Goal: Information Seeking & Learning: Check status

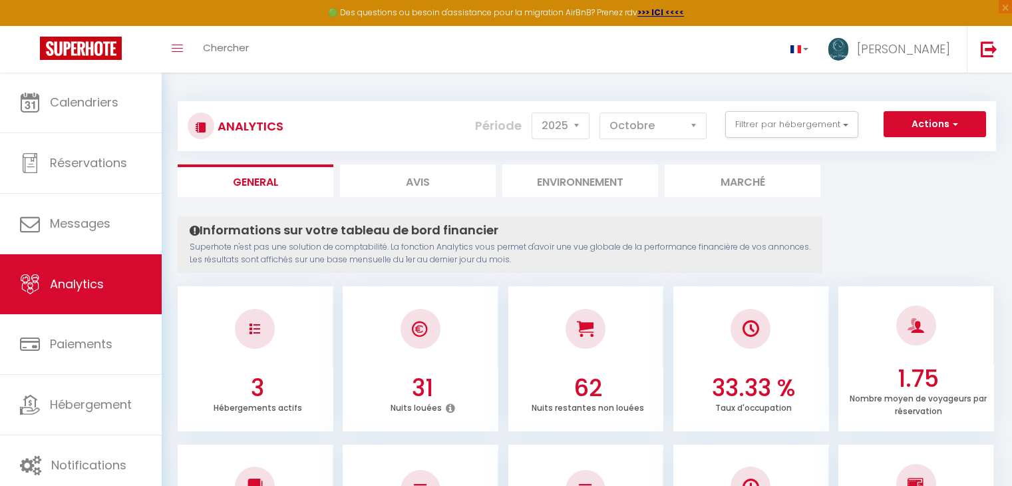
select select "2025"
select select "10"
click at [771, 116] on button "Filtrer par hébergement" at bounding box center [791, 124] width 133 height 27
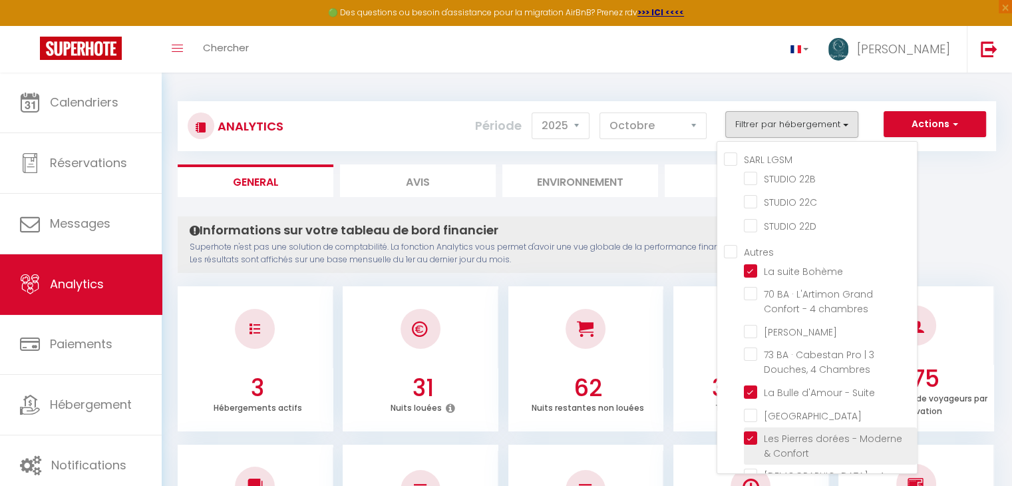
click at [750, 431] on Confort "checkbox" at bounding box center [830, 437] width 173 height 13
checkbox Confort "false"
checkbox 22B "false"
checkbox 22C "false"
checkbox 22D "false"
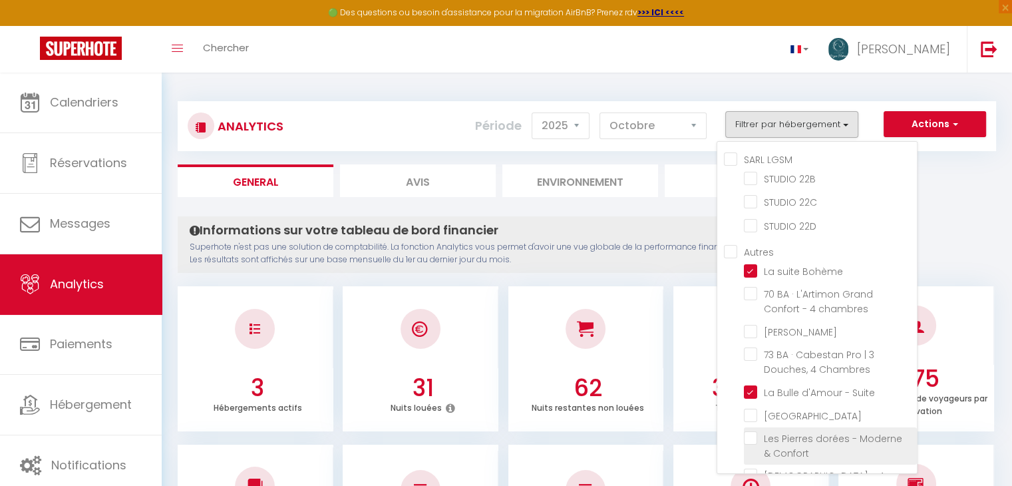
checkbox chambres "false"
checkbox Bonchamp "false"
checkbox Chambres "false"
checkbox ville "false"
checkbox personnes "false"
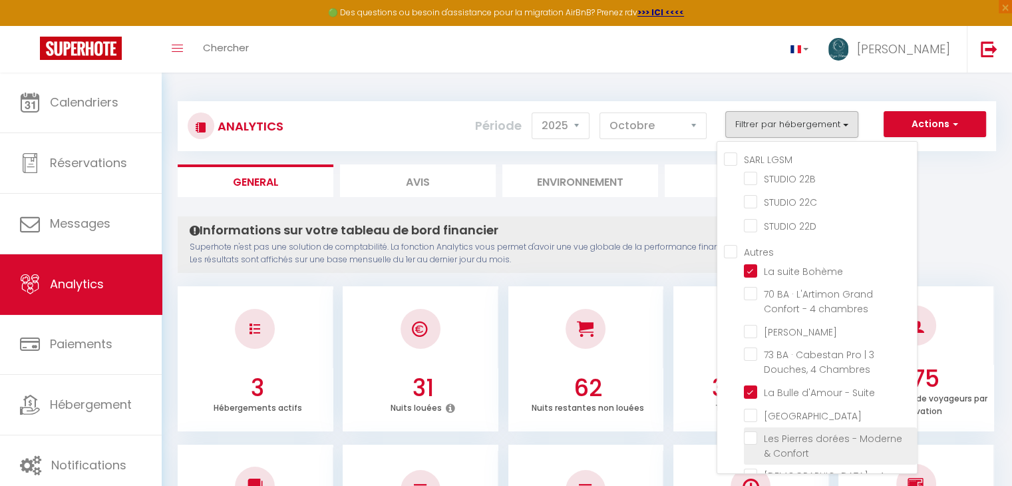
checkbox input "false"
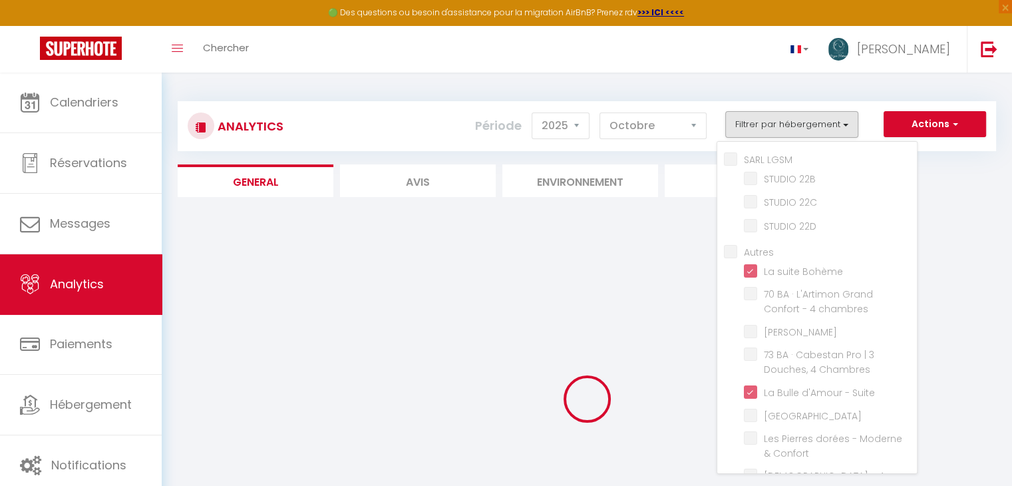
checkbox 22B "false"
checkbox 22C "false"
checkbox 22D "false"
checkbox chambres "false"
checkbox Bonchamp "false"
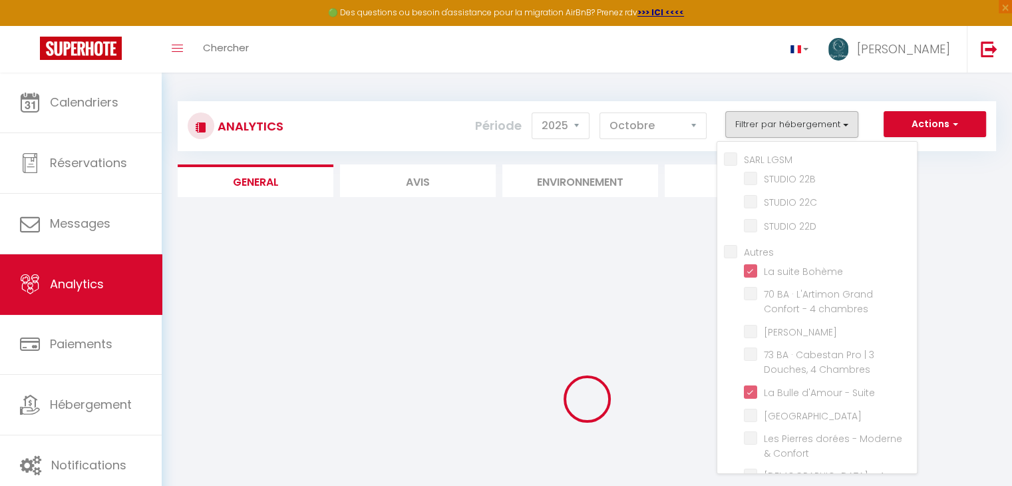
checkbox Chambres "false"
checkbox ville "false"
checkbox personnes "false"
checkbox input "false"
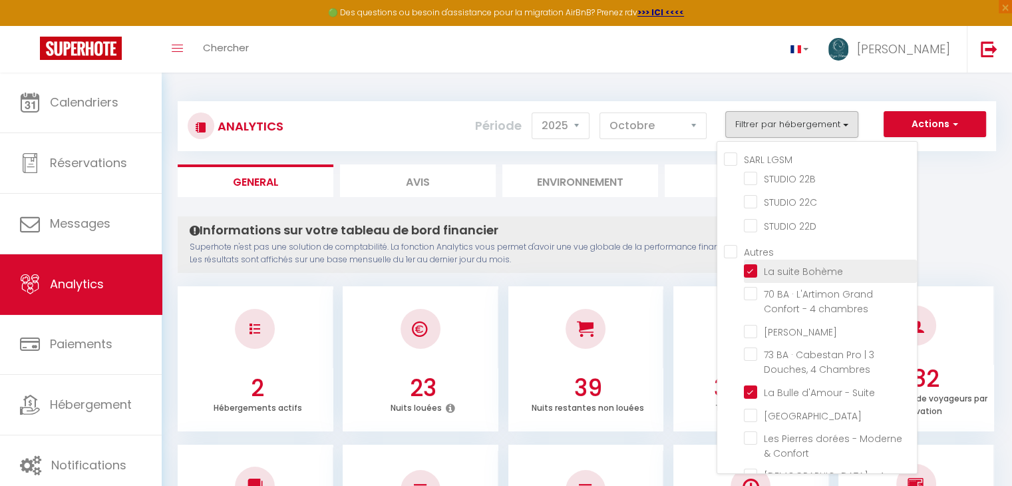
click at [754, 263] on Bohème "checkbox" at bounding box center [830, 269] width 173 height 13
checkbox Bohème "false"
checkbox 22B "false"
checkbox 22C "false"
checkbox 22D "false"
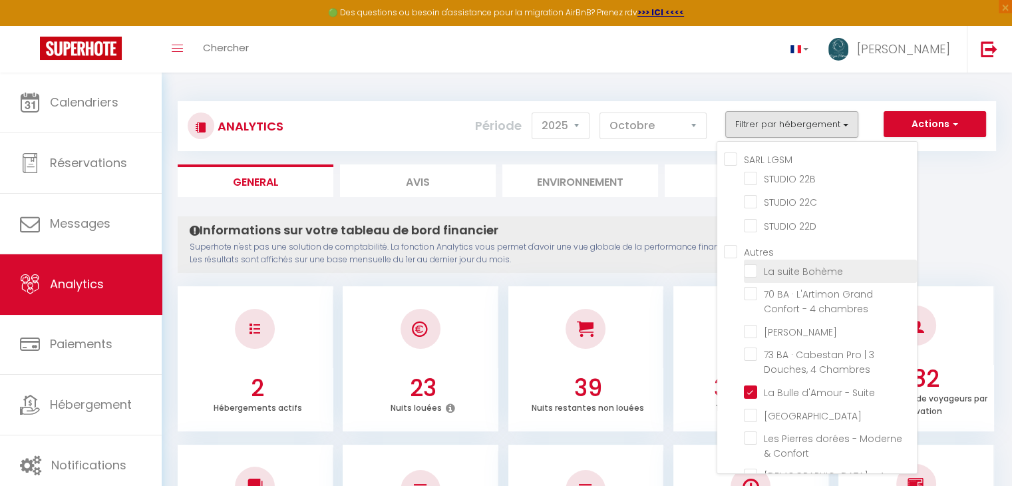
checkbox chambres "false"
checkbox Bonchamp "false"
checkbox Chambres "false"
checkbox ville "false"
checkbox personnes "false"
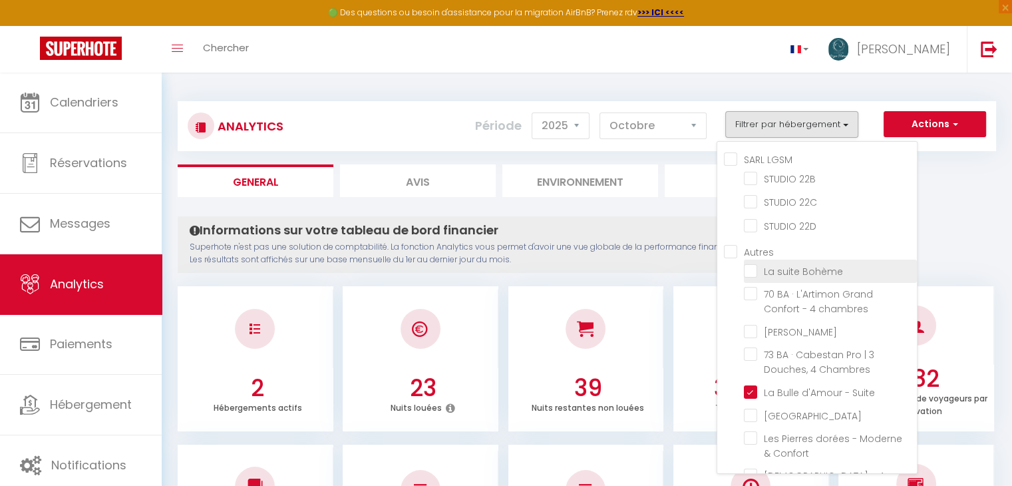
checkbox input "false"
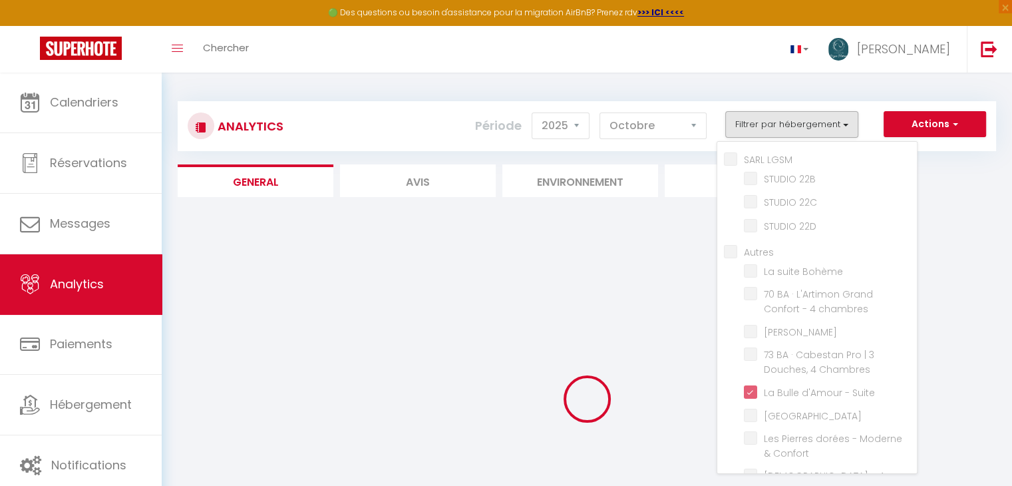
checkbox 22B "false"
checkbox 22C "false"
checkbox 22D "false"
checkbox chambres "false"
checkbox Bonchamp "false"
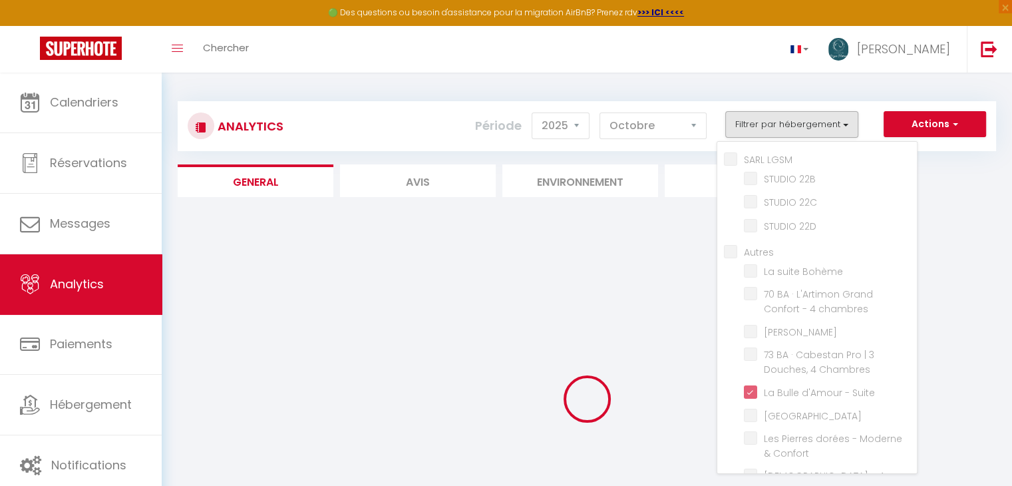
checkbox Chambres "false"
checkbox ville "false"
checkbox personnes "false"
checkbox input "false"
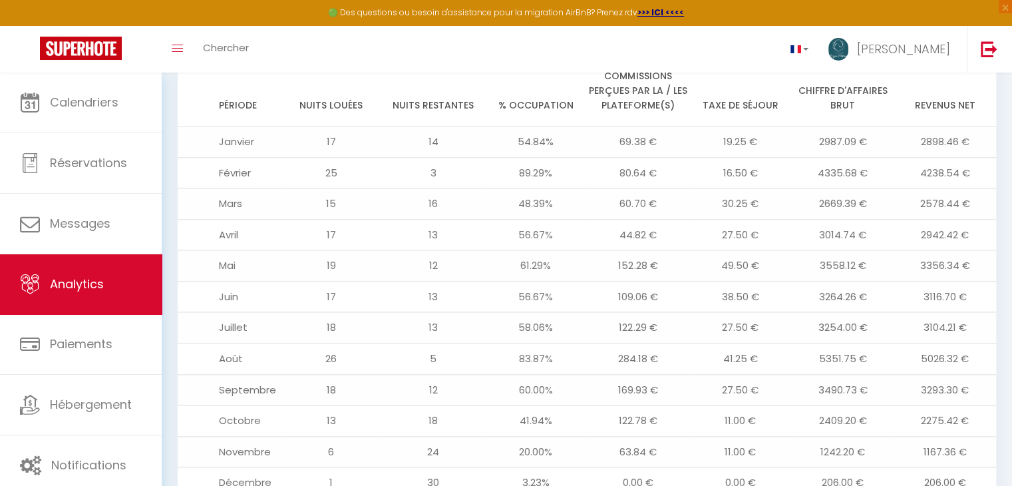
scroll to position [1623, 0]
